Goal: Information Seeking & Learning: Learn about a topic

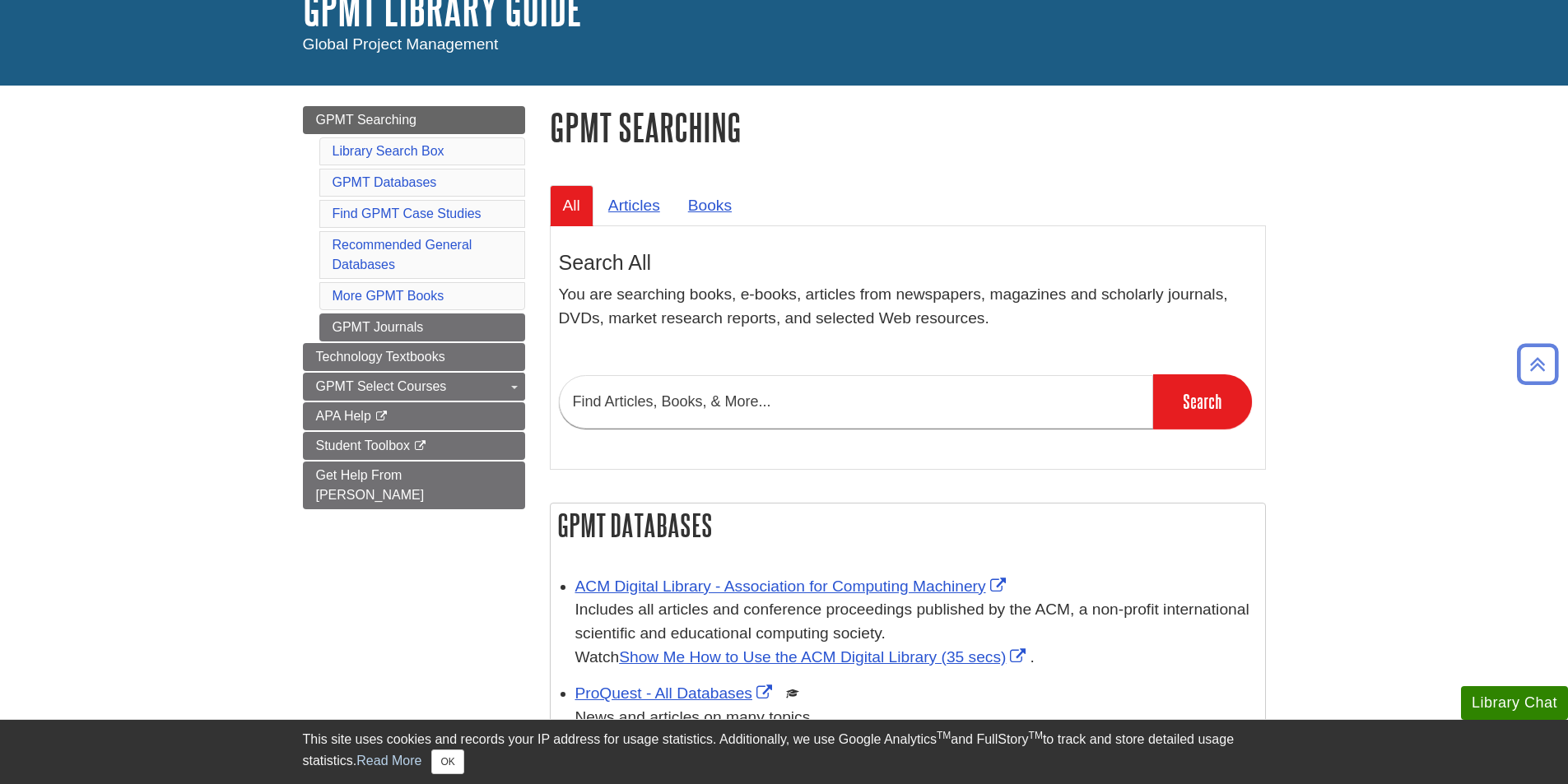
scroll to position [83, 0]
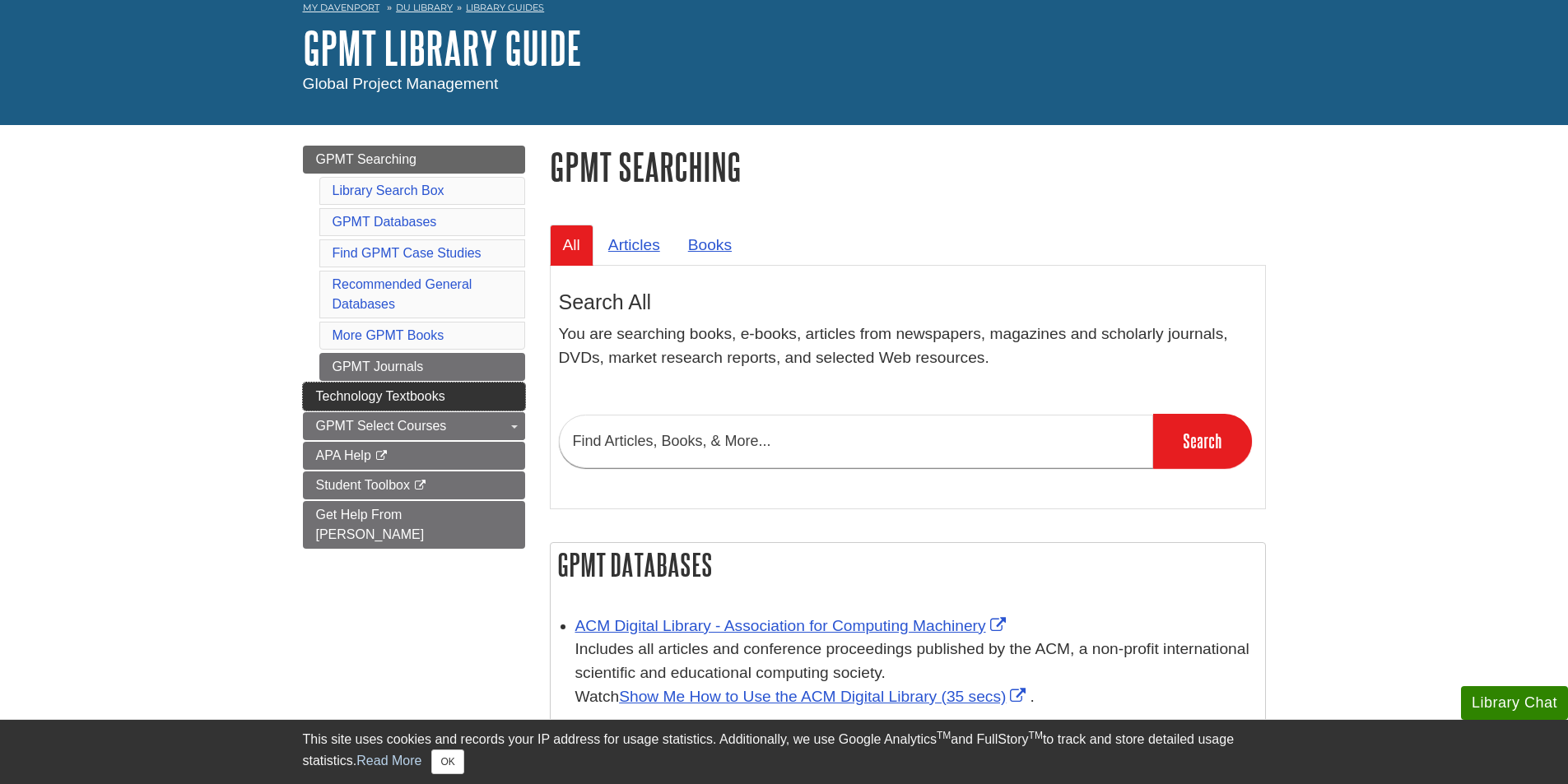
click at [417, 387] on link "Technology Textbooks" at bounding box center [414, 396] width 222 height 28
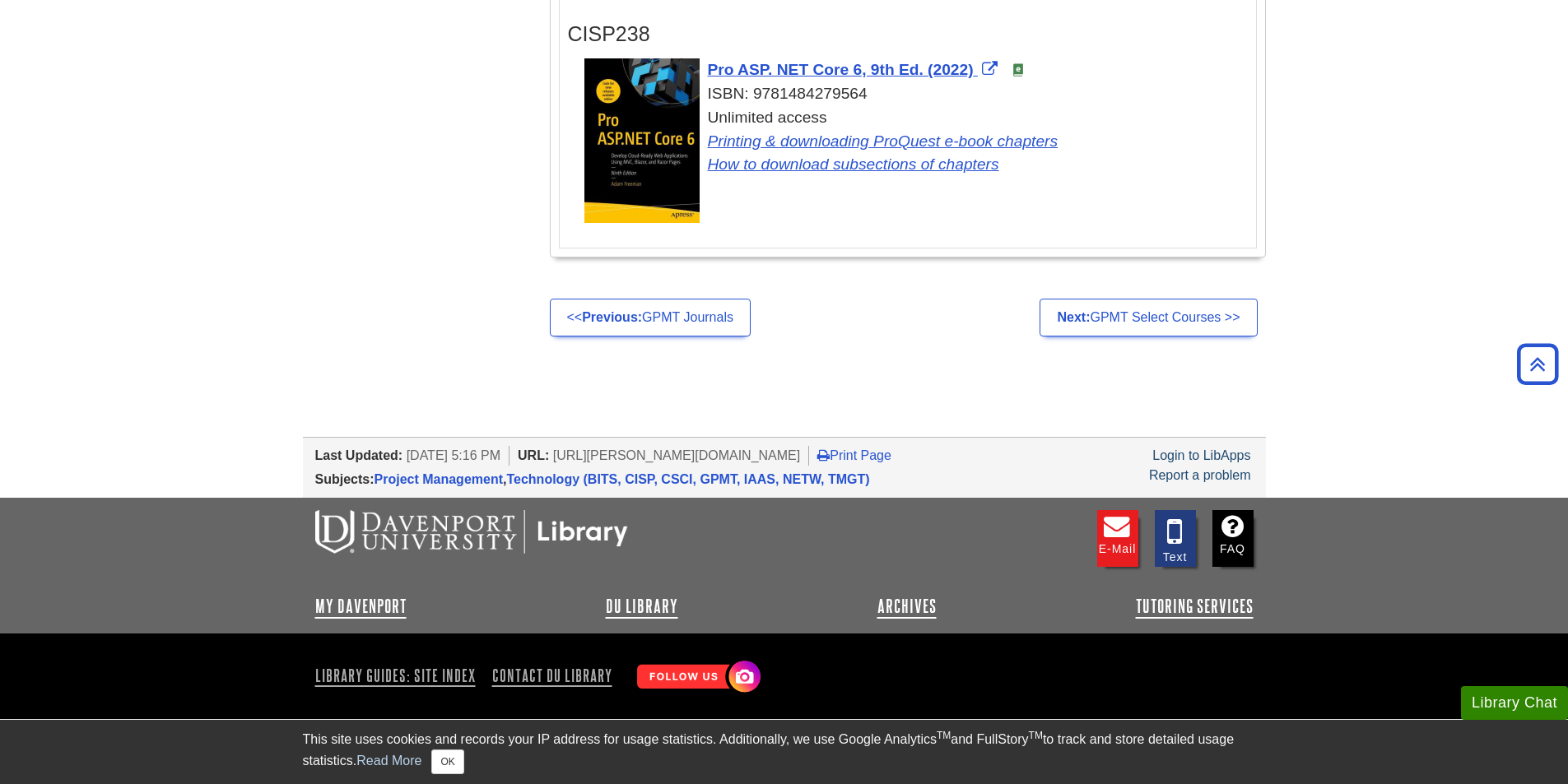
scroll to position [739, 0]
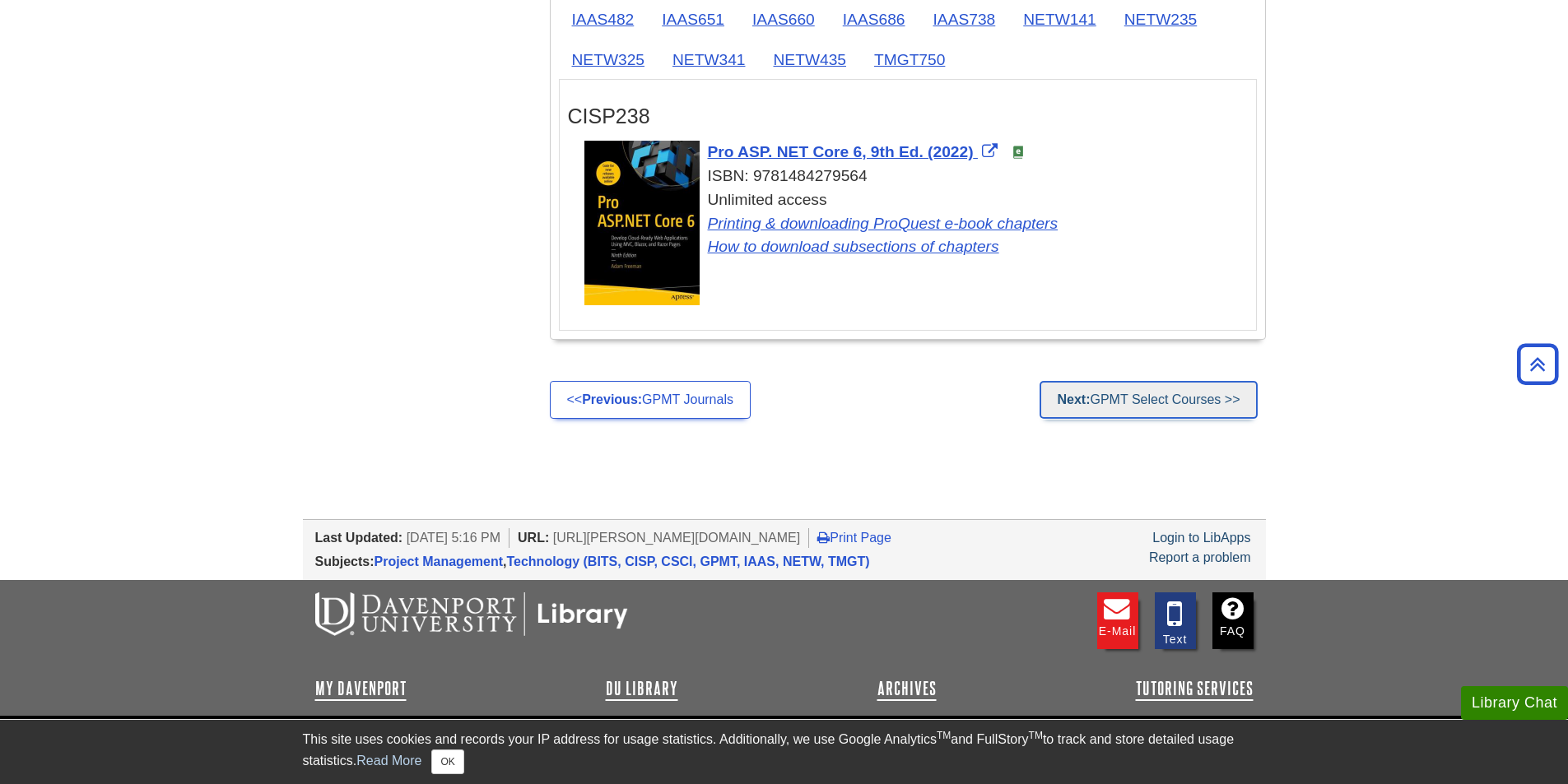
click at [1180, 407] on link "Next: GPMT Select Courses >>" at bounding box center [1148, 399] width 218 height 38
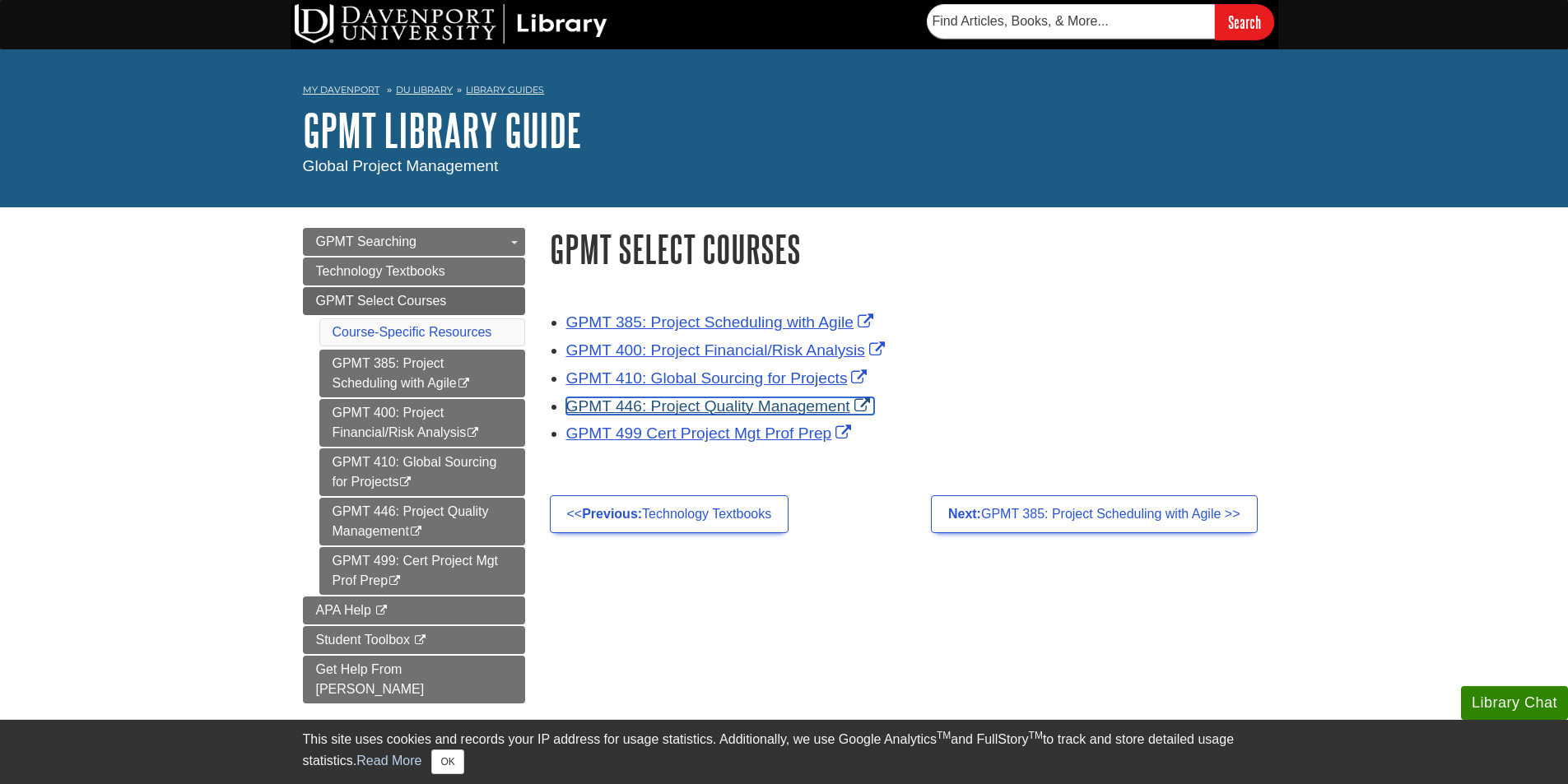
click at [761, 407] on link "GPMT 446: Project Quality Management" at bounding box center [720, 406] width 308 height 17
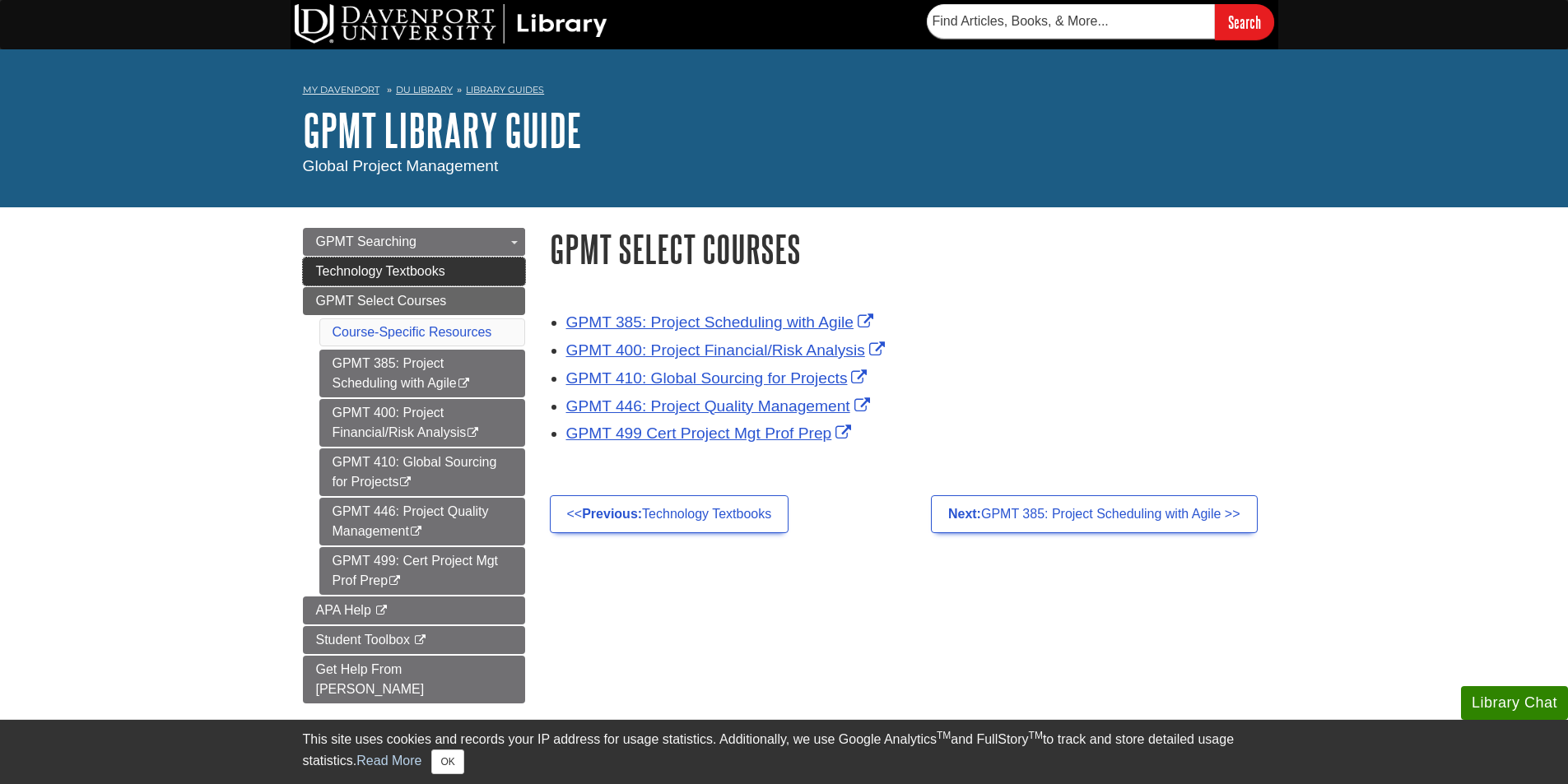
click at [435, 266] on span "Technology Textbooks" at bounding box center [380, 271] width 129 height 14
